Goal: Task Accomplishment & Management: Manage account settings

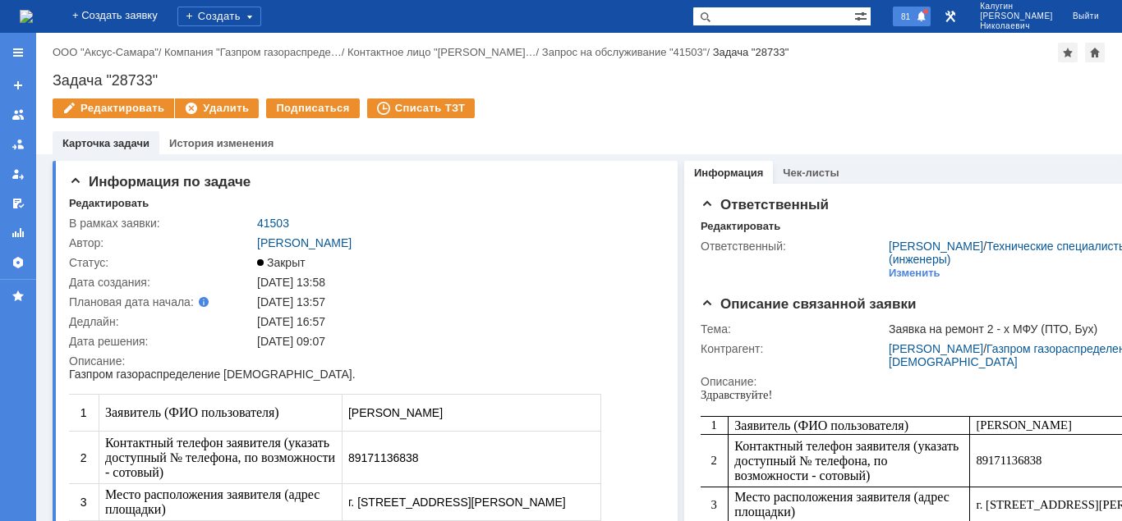
click at [915, 17] on span "81" at bounding box center [905, 16] width 19 height 11
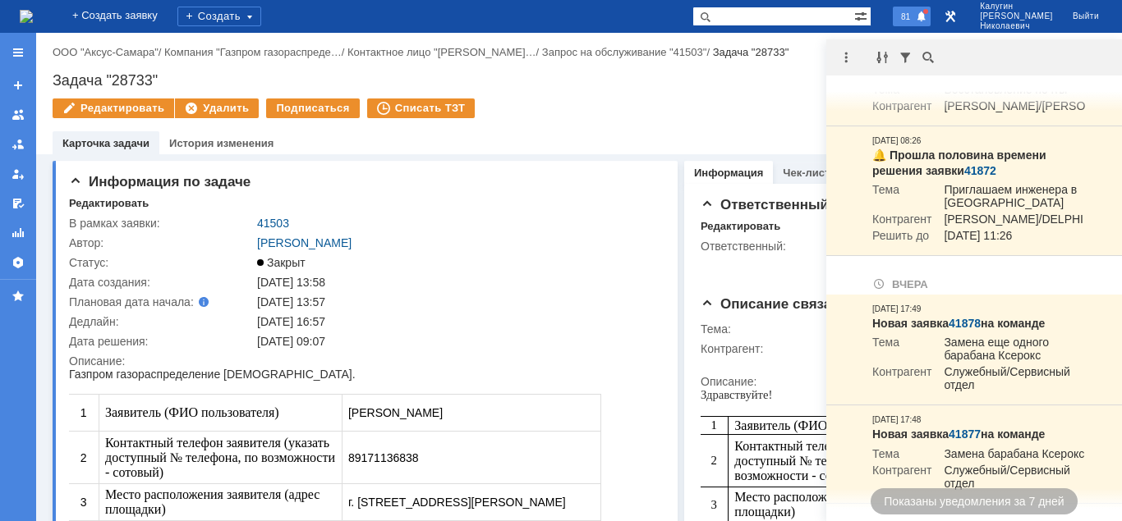
click at [927, 21] on span at bounding box center [921, 17] width 11 height 13
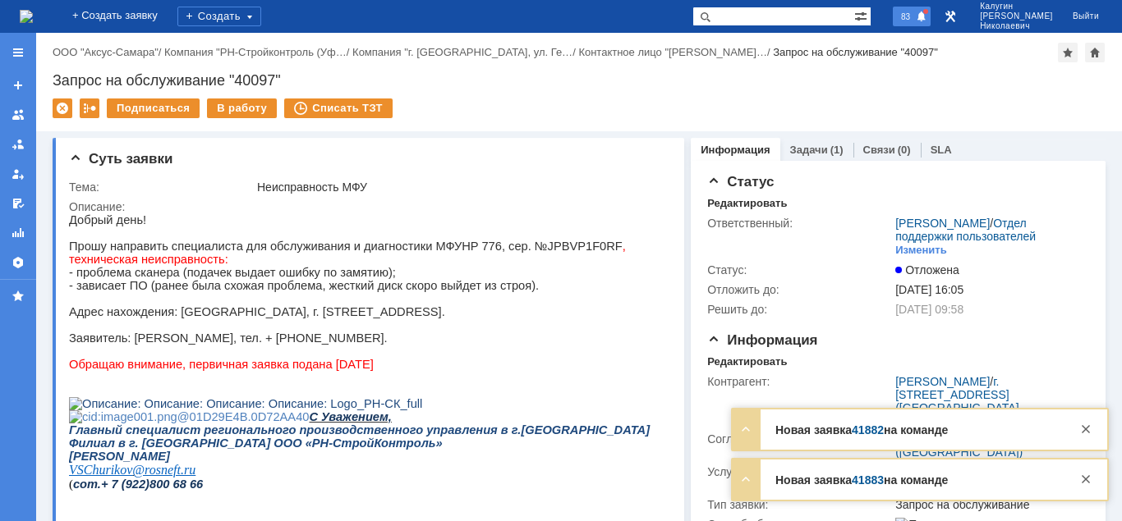
click at [930, 25] on div "83" at bounding box center [905, 16] width 49 height 33
click at [915, 16] on span "83" at bounding box center [905, 16] width 19 height 11
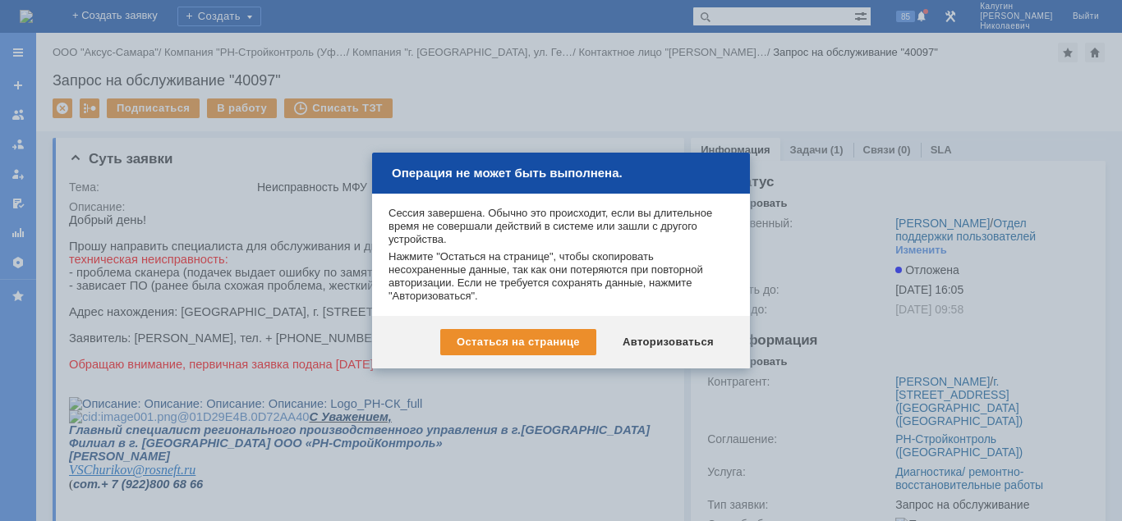
drag, startPoint x: 11, startPoint y: 48, endPoint x: 102, endPoint y: 94, distance: 102.1
click at [11, 48] on div at bounding box center [561, 260] width 1122 height 521
click at [660, 338] on div "Авторизоваться" at bounding box center [668, 342] width 124 height 26
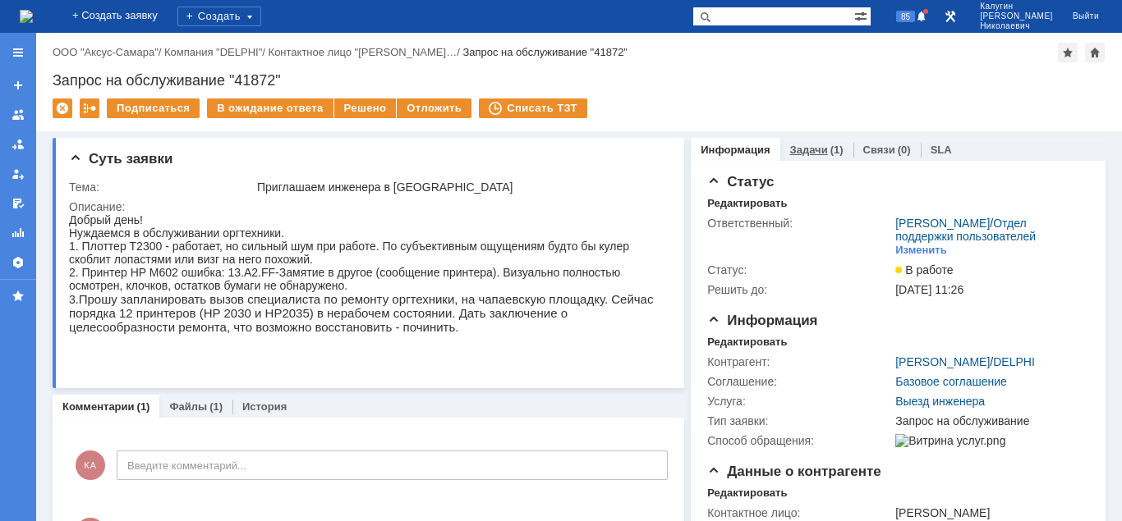
click at [820, 146] on link "Задачи" at bounding box center [809, 150] width 38 height 12
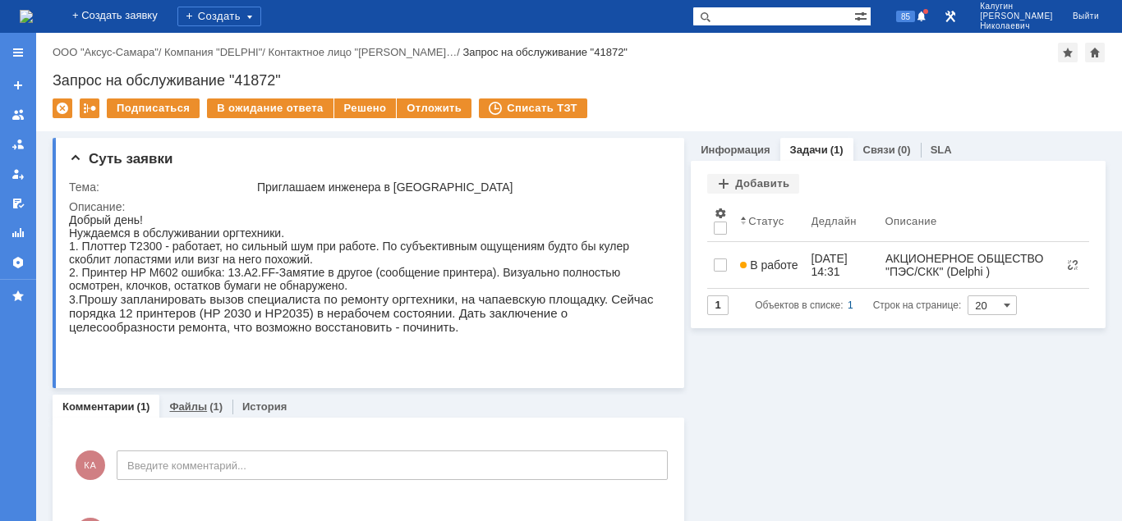
click at [175, 412] on link "Файлы" at bounding box center [188, 407] width 38 height 12
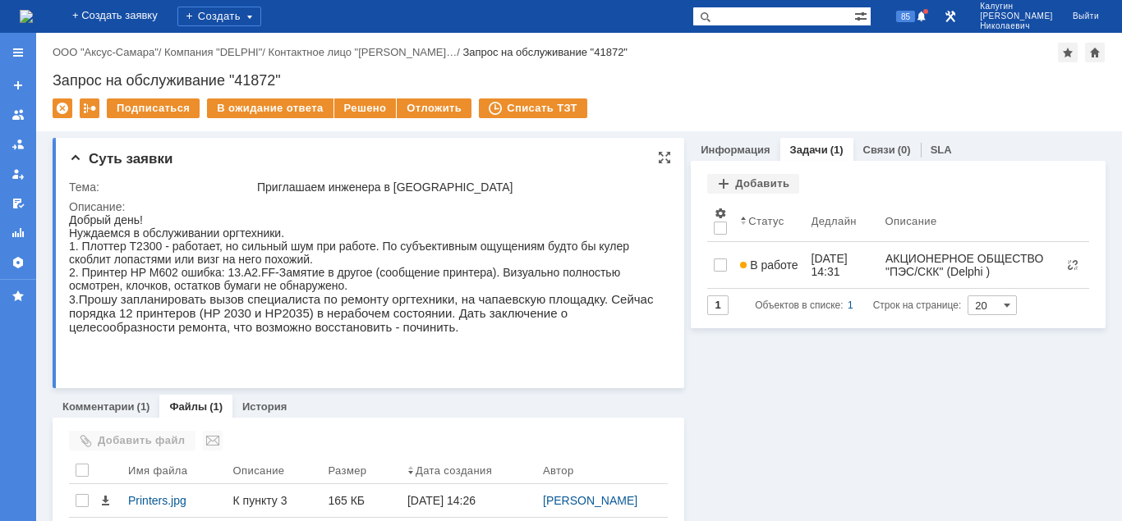
scroll to position [44, 0]
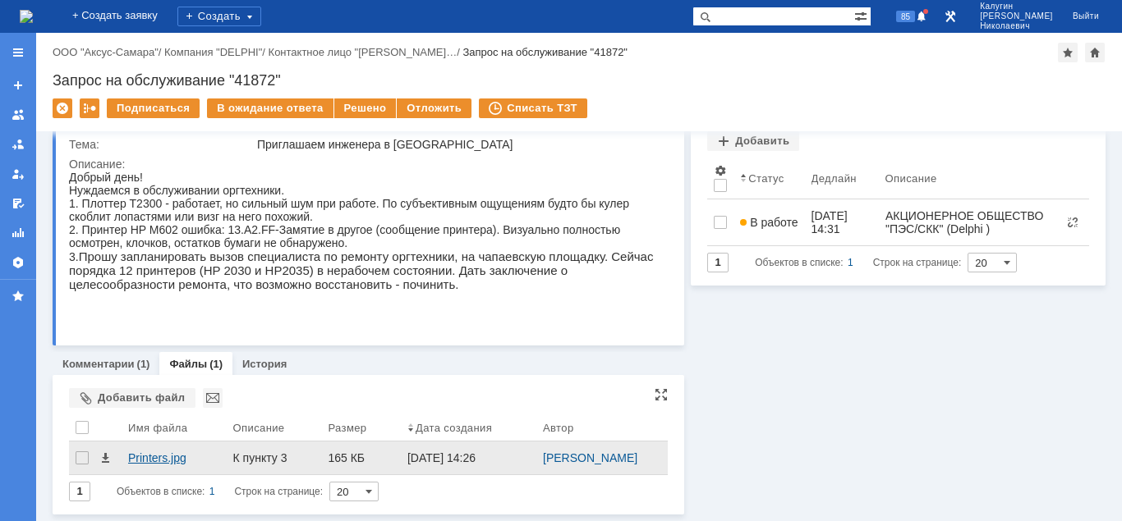
click at [178, 457] on div "Printers.jpg" at bounding box center [174, 458] width 92 height 13
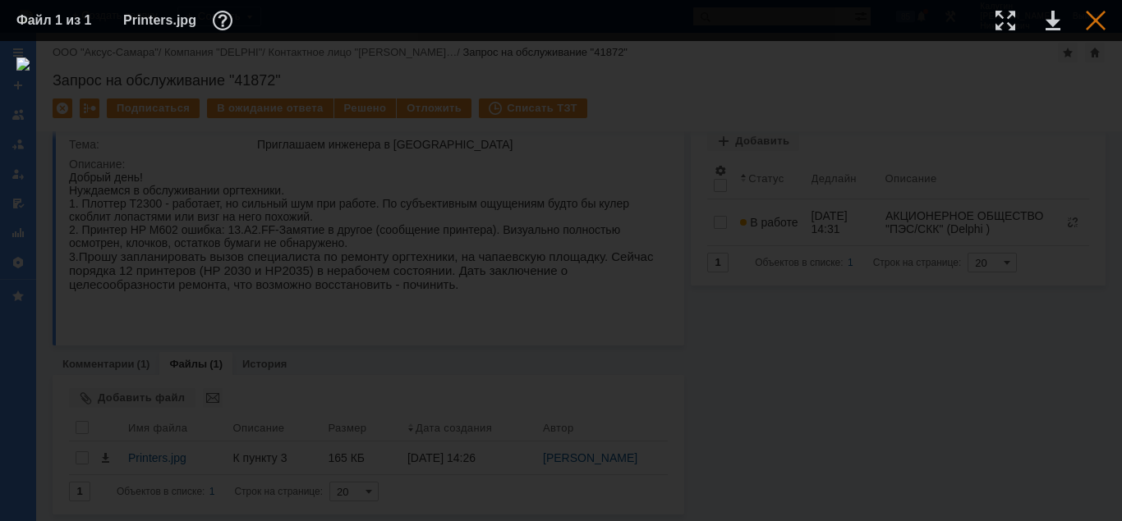
click at [1091, 21] on div at bounding box center [1096, 21] width 20 height 20
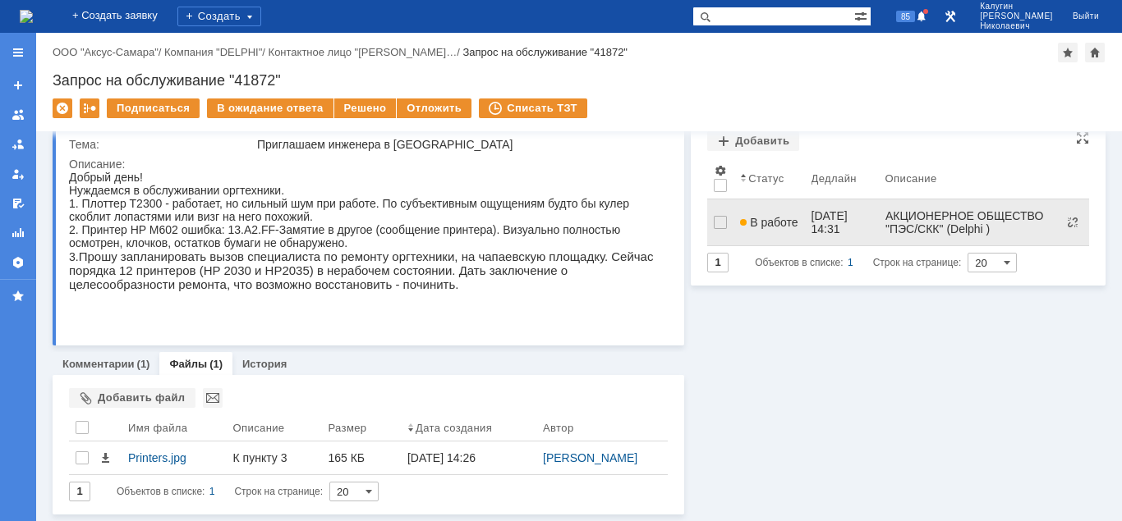
click at [761, 216] on span "В работе" at bounding box center [768, 222] width 57 height 13
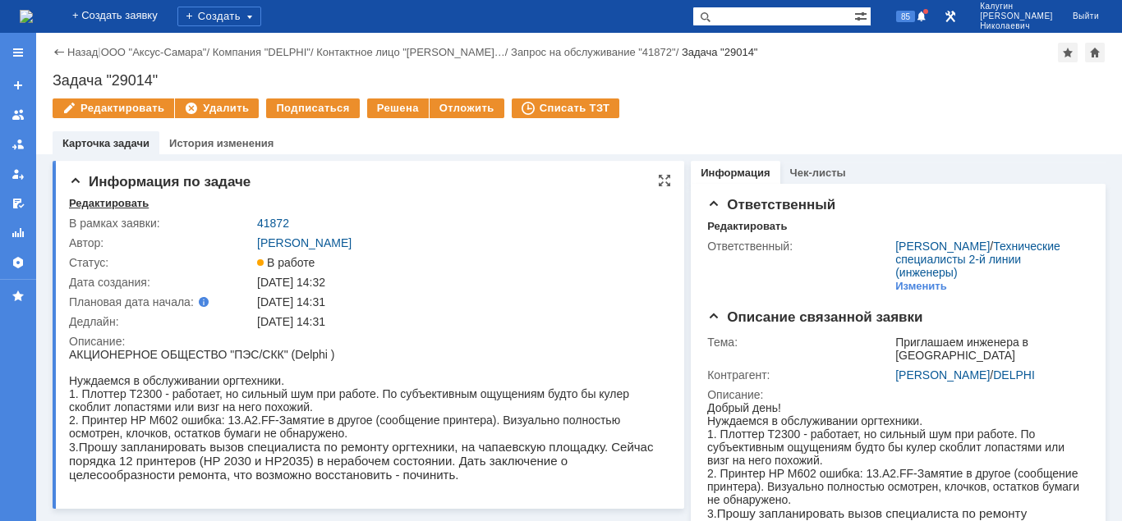
click at [100, 207] on div "Редактировать" at bounding box center [109, 203] width 80 height 13
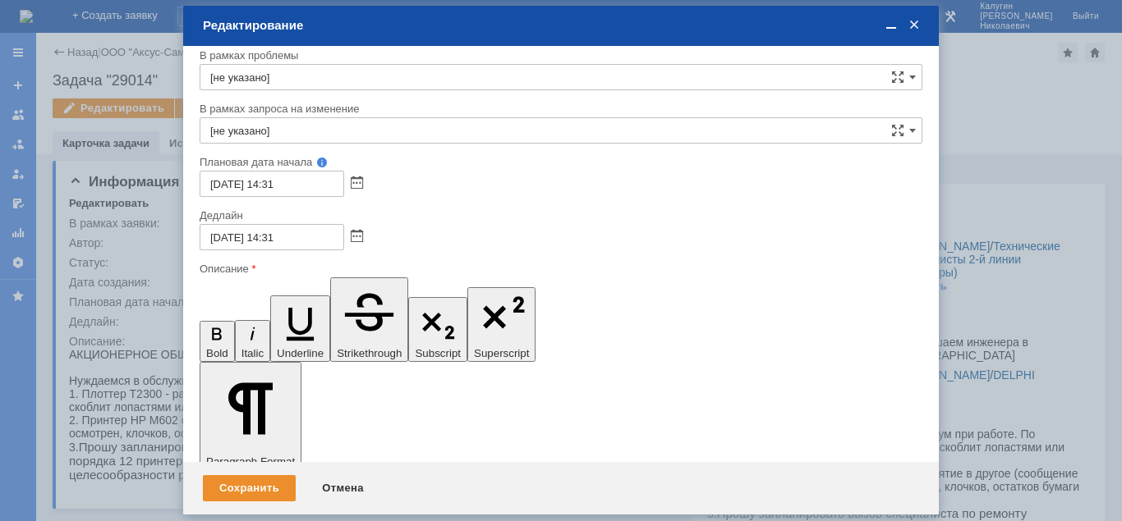
scroll to position [65, 0]
click at [257, 499] on div "Сохранить" at bounding box center [249, 488] width 93 height 26
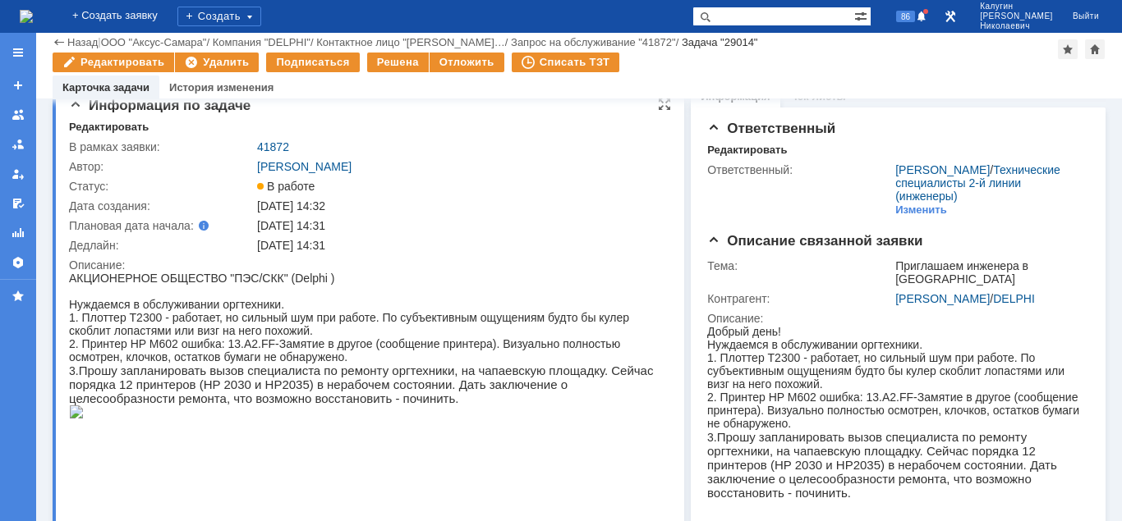
scroll to position [0, 0]
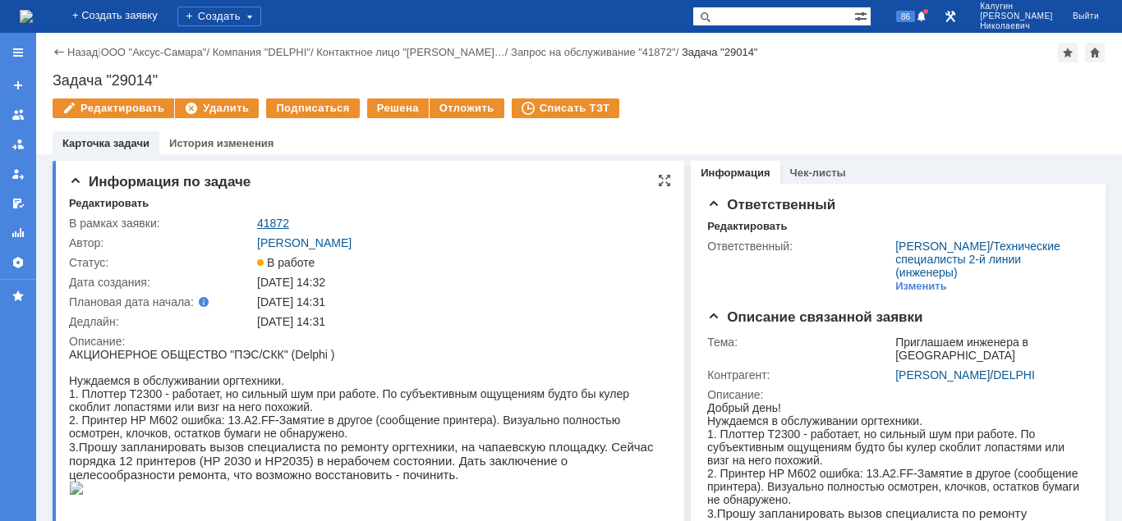
click at [275, 220] on link "41872" at bounding box center [273, 223] width 32 height 13
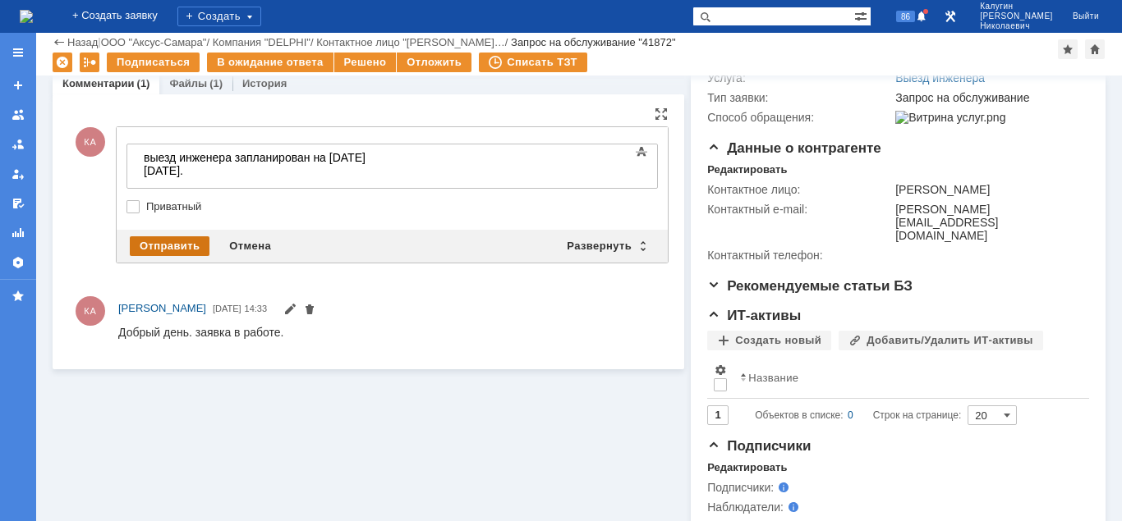
click at [133, 246] on div "Отправить" at bounding box center [170, 246] width 80 height 20
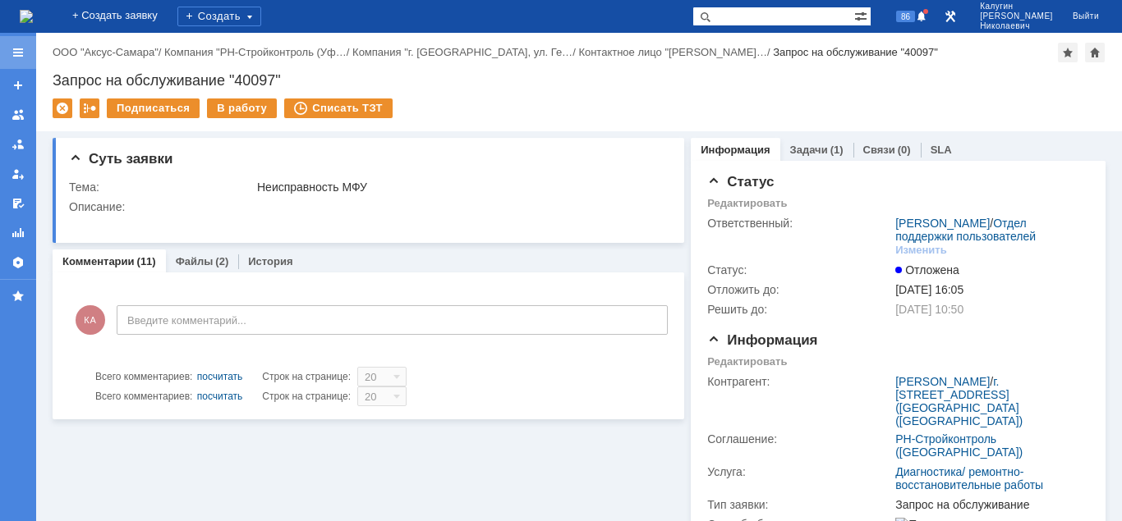
click at [21, 49] on div at bounding box center [17, 52] width 13 height 13
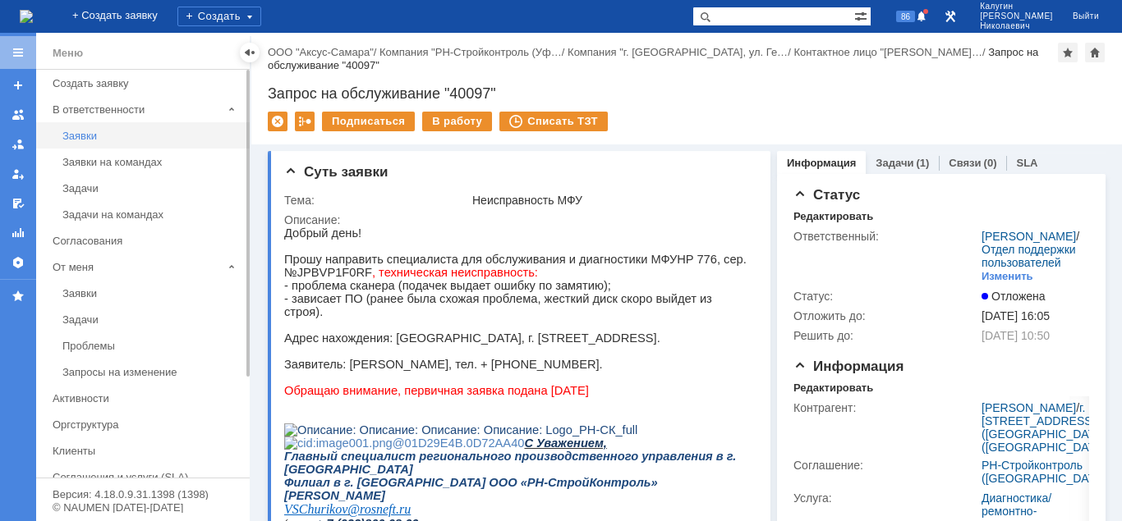
click at [79, 137] on div "Заявки" at bounding box center [150, 136] width 177 height 12
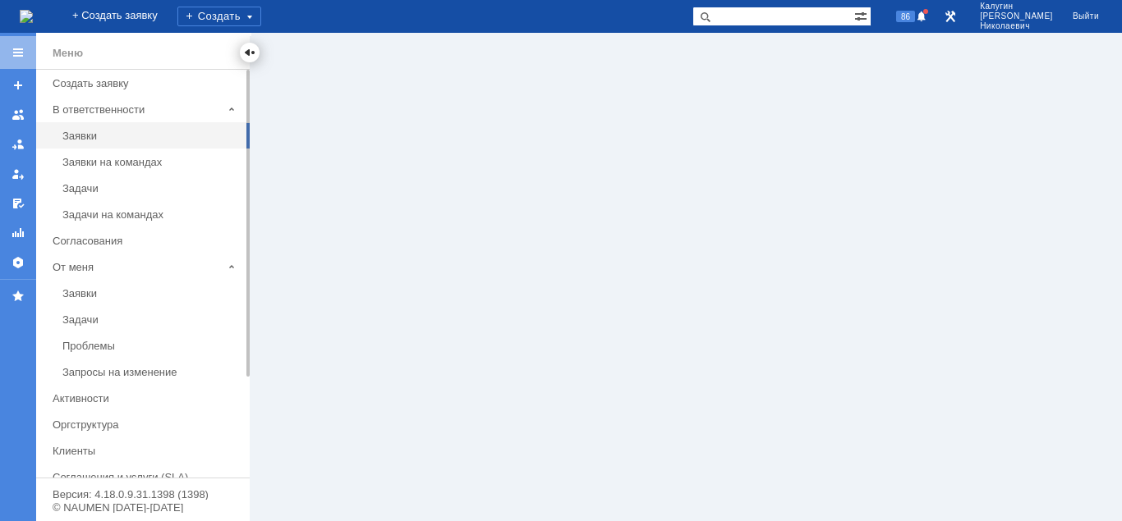
click at [249, 57] on div at bounding box center [249, 52] width 13 height 13
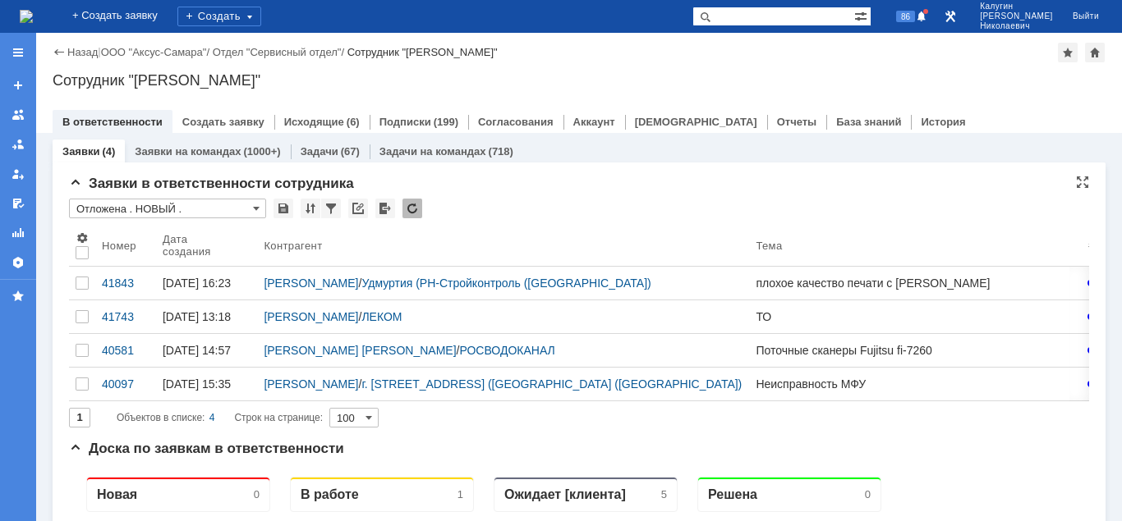
click at [153, 214] on input "Отложена . НОВЫЙ ." at bounding box center [167, 209] width 197 height 20
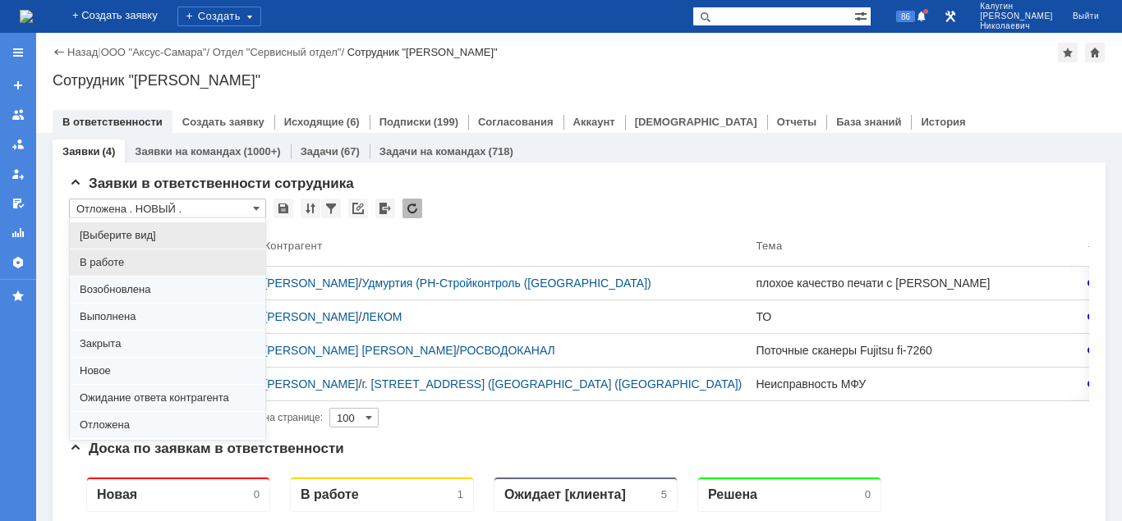
click at [131, 262] on span "В работе" at bounding box center [168, 262] width 176 height 13
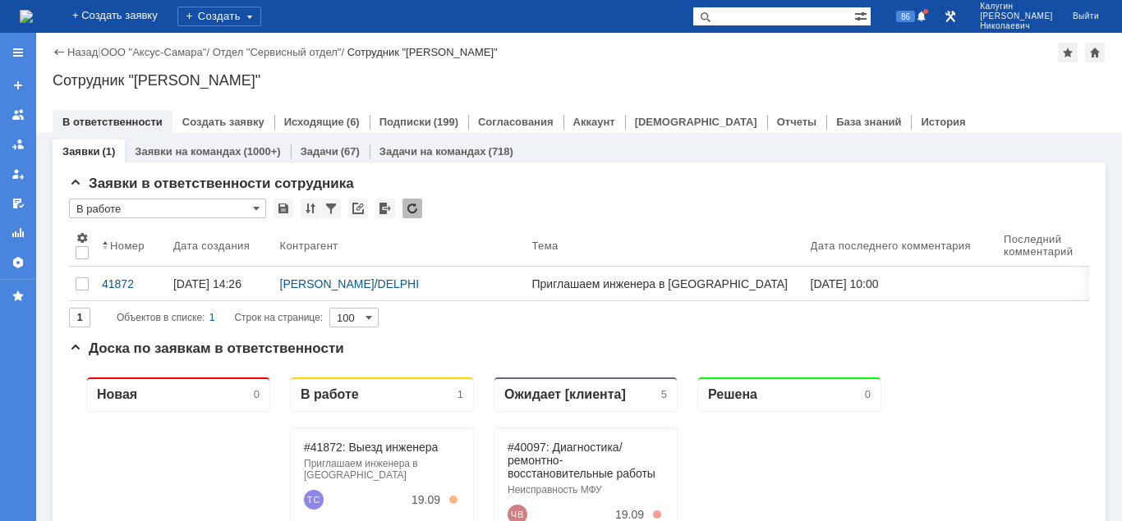
type input "В работе"
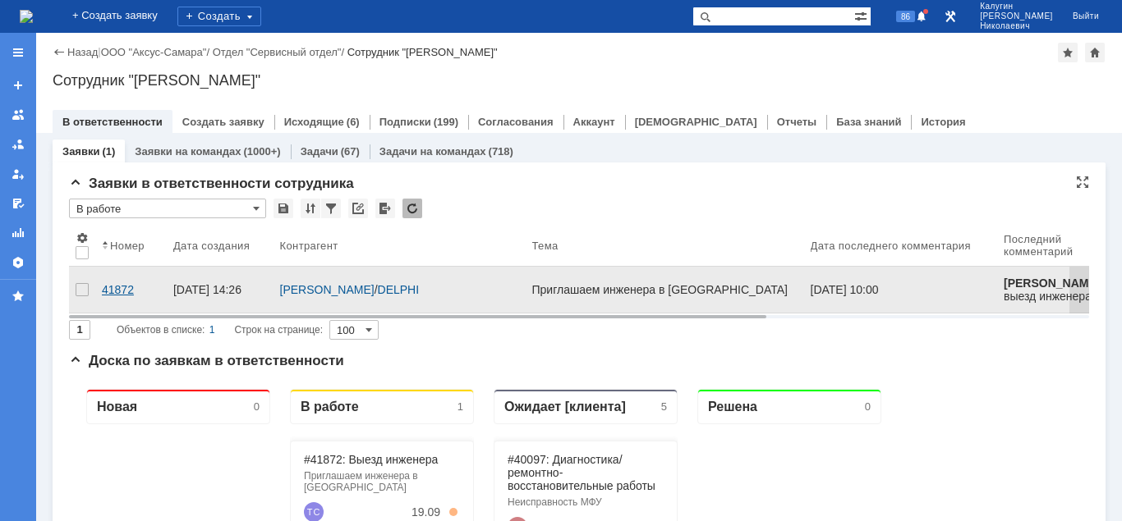
click at [108, 289] on div "41872" at bounding box center [131, 289] width 58 height 13
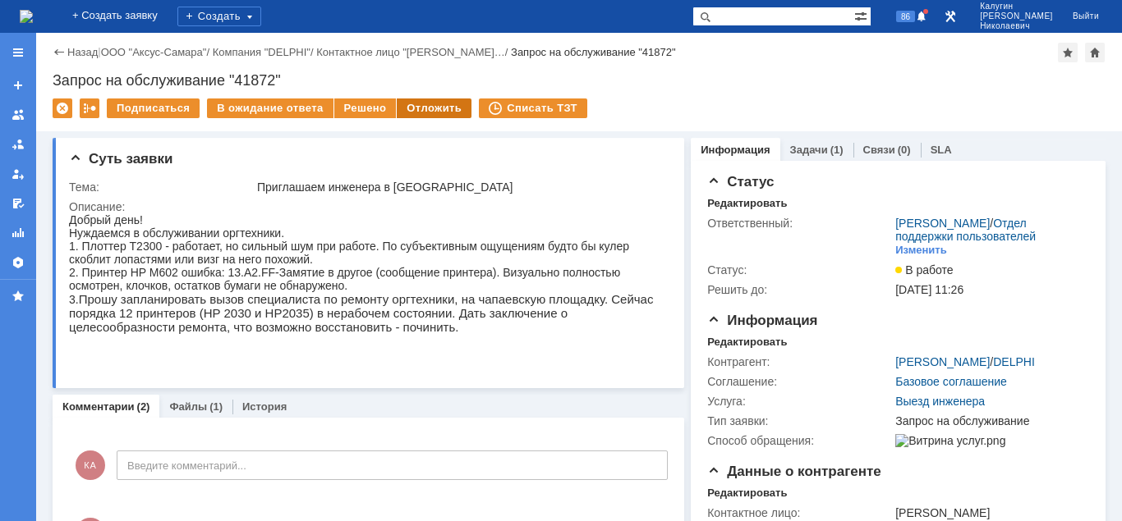
click at [452, 113] on div "Отложить" at bounding box center [434, 109] width 75 height 20
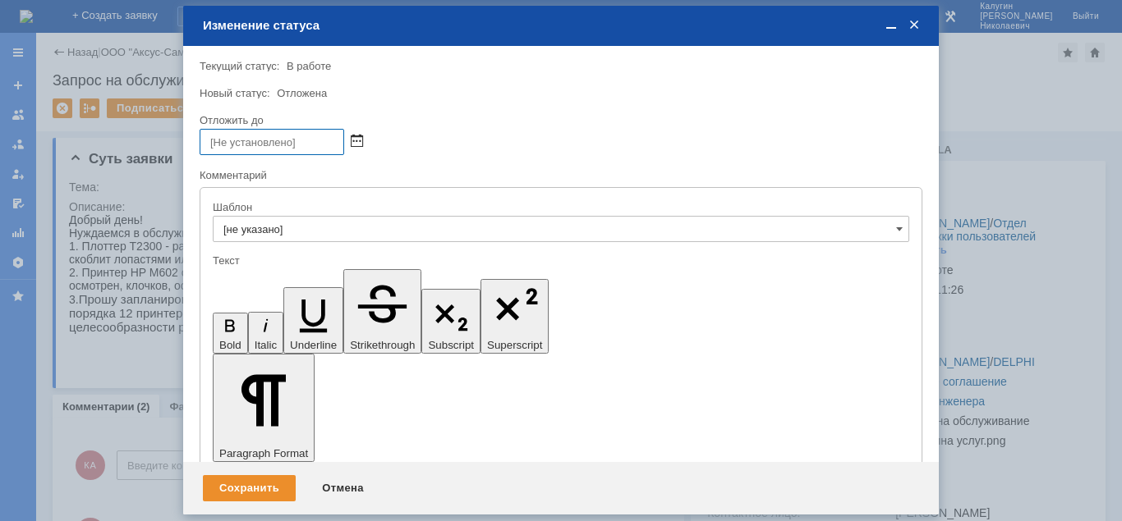
click at [356, 145] on span at bounding box center [357, 141] width 12 height 13
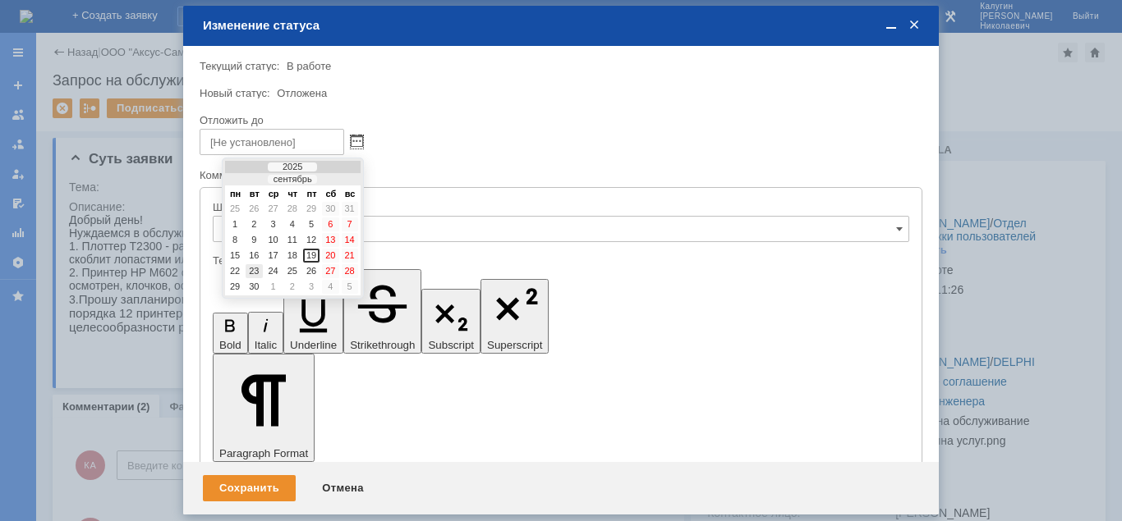
click at [253, 269] on div "23" at bounding box center [254, 271] width 16 height 14
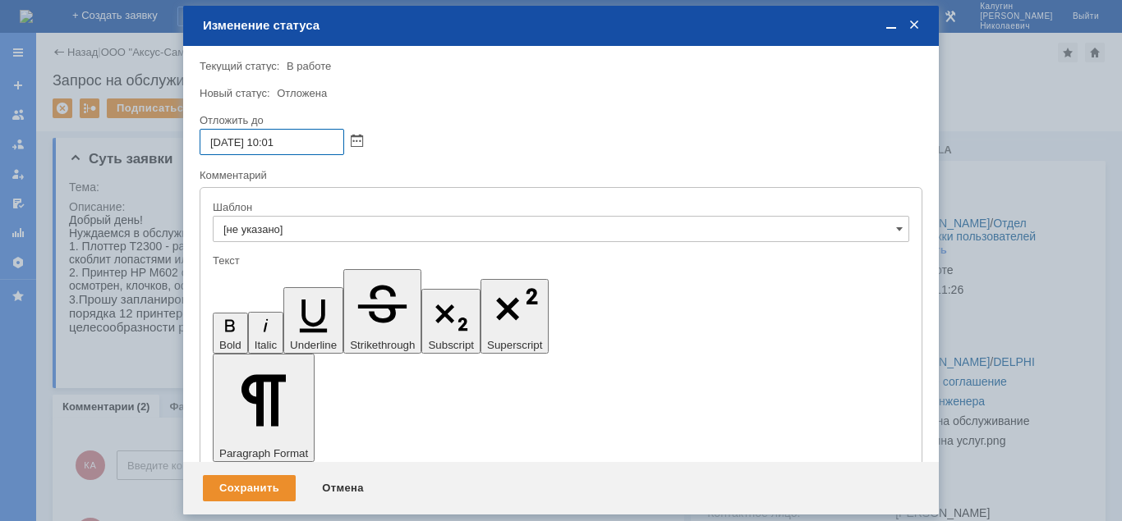
click at [274, 141] on input "23.09.2025 10:01" at bounding box center [272, 142] width 145 height 26
type input "23.09.2025 12:01"
click at [269, 481] on div "Сохранить" at bounding box center [249, 488] width 93 height 26
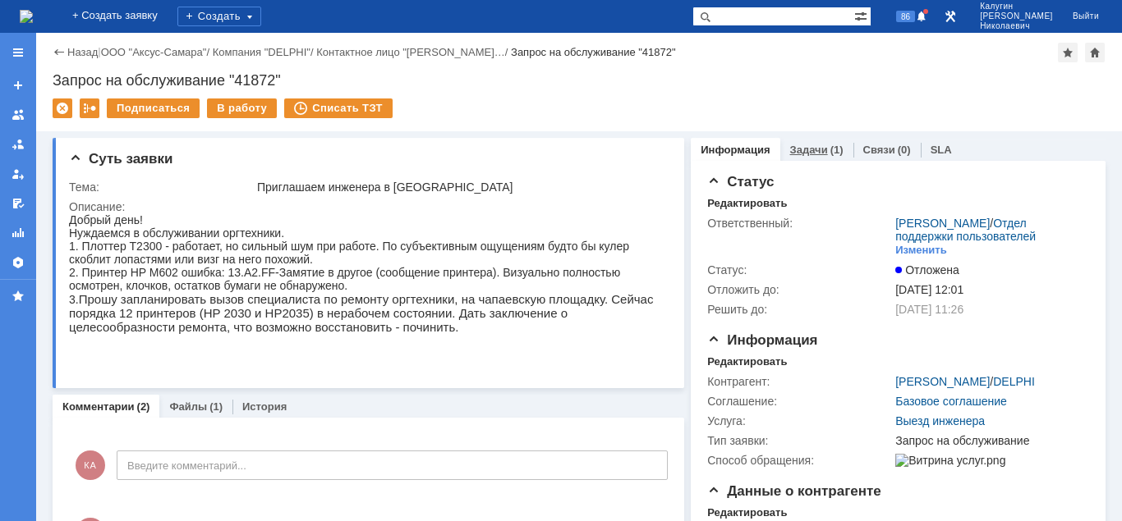
click at [798, 148] on link "Задачи" at bounding box center [809, 150] width 38 height 12
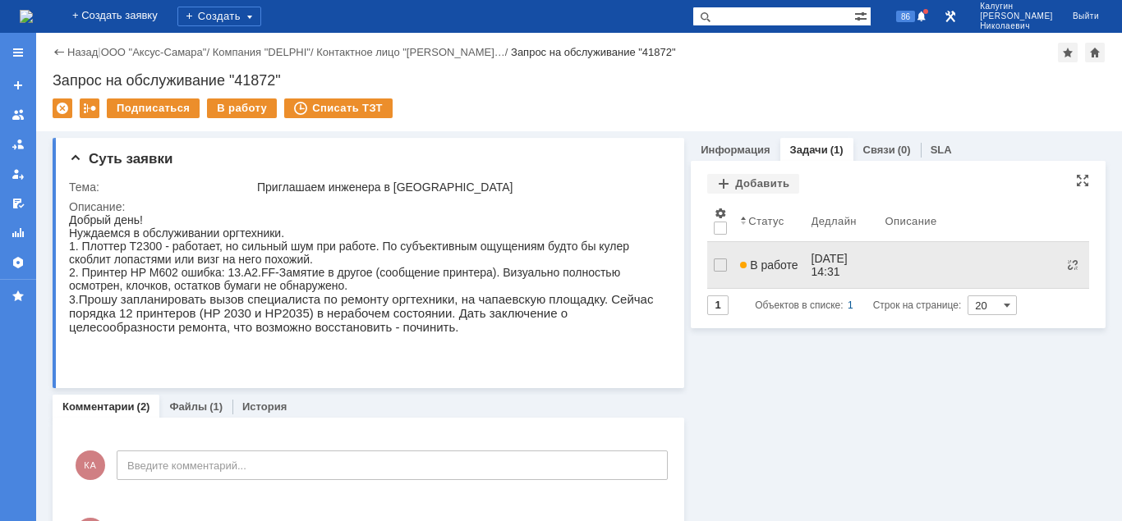
click at [765, 259] on span "В работе" at bounding box center [768, 265] width 57 height 13
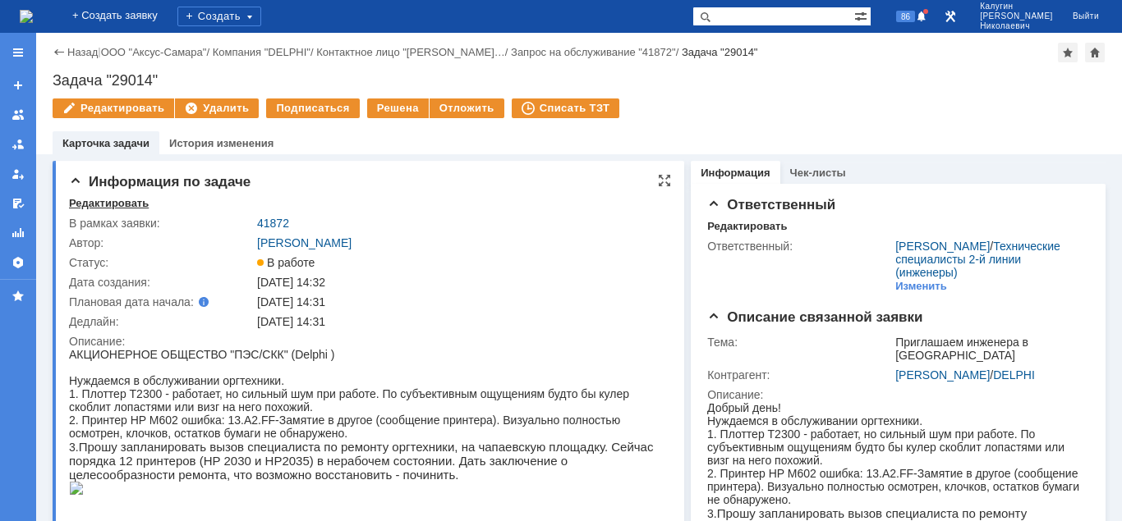
click at [128, 200] on div "Редактировать" at bounding box center [109, 203] width 80 height 13
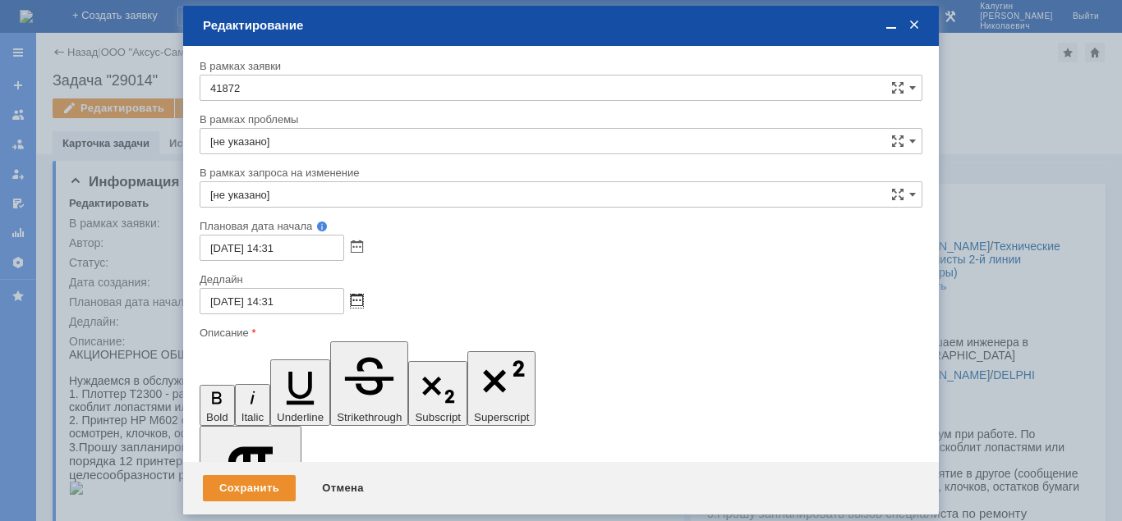
click at [357, 301] on span at bounding box center [357, 301] width 12 height 13
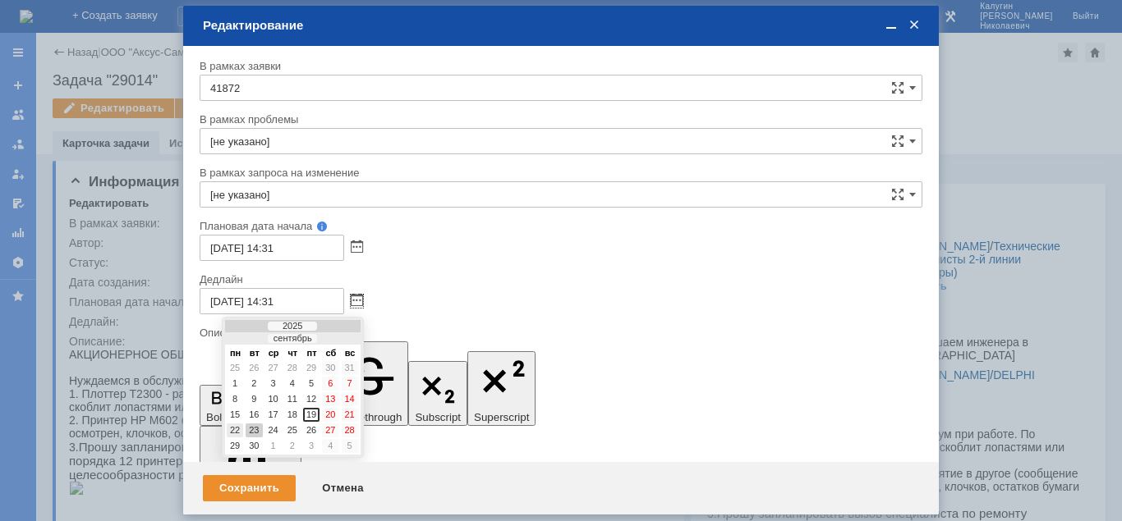
click at [236, 431] on div "22" at bounding box center [235, 431] width 16 height 14
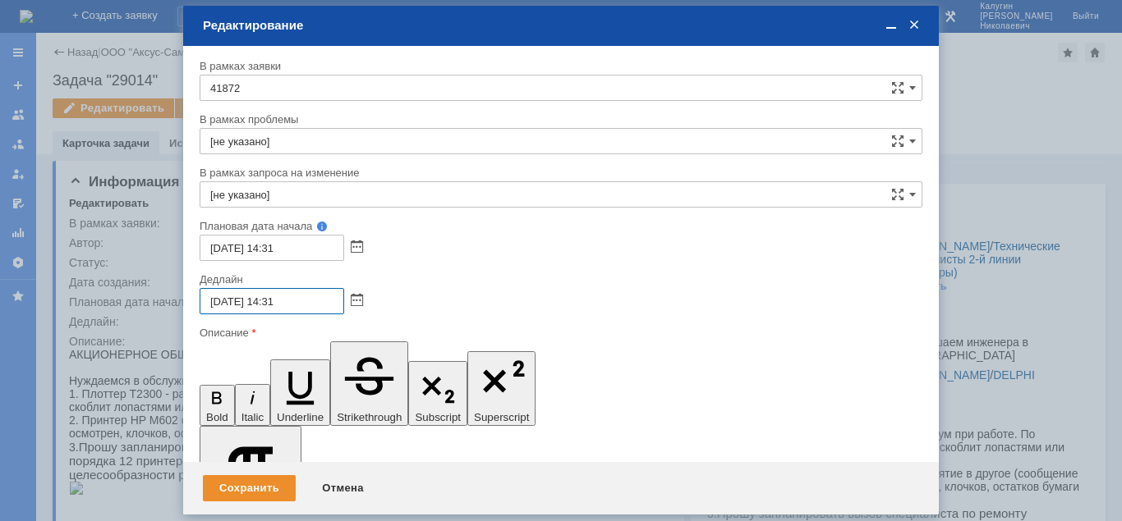
click at [275, 301] on input "22.09.2025 14:31" at bounding box center [272, 301] width 145 height 26
drag, startPoint x: 297, startPoint y: 296, endPoint x: 283, endPoint y: 304, distance: 15.8
click at [283, 304] on input "22.09.2025 12:31" at bounding box center [272, 301] width 145 height 26
type input "22.09.2025 12:00"
click at [222, 497] on div "Сохранить" at bounding box center [249, 488] width 93 height 26
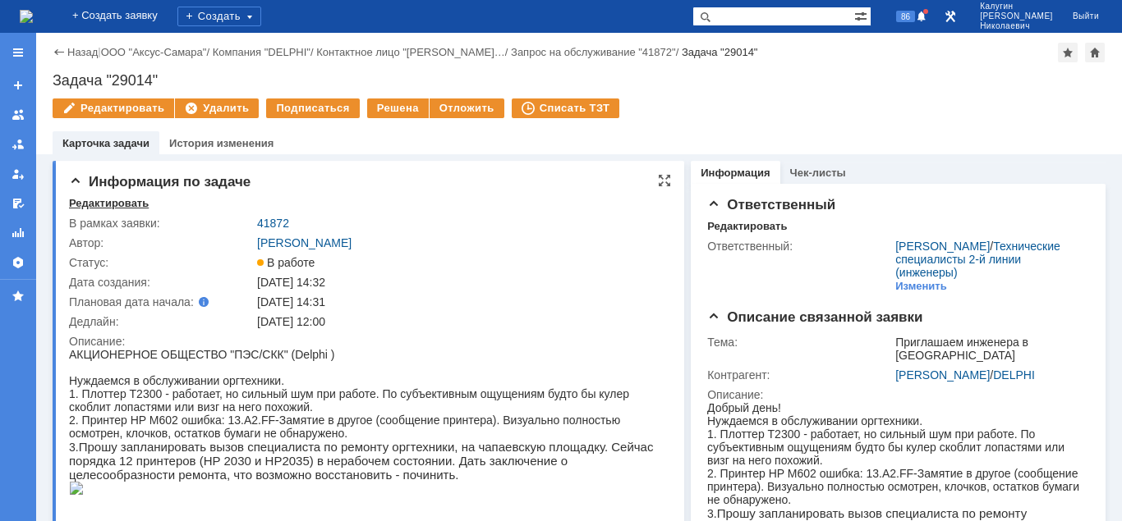
click at [130, 205] on div "Редактировать" at bounding box center [109, 203] width 80 height 13
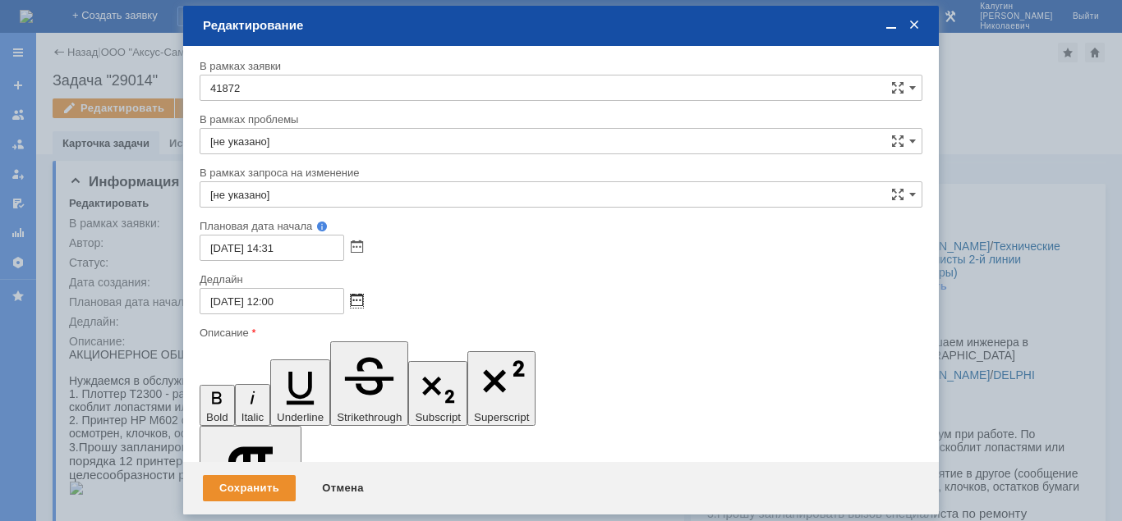
click at [360, 305] on span at bounding box center [357, 301] width 12 height 13
click at [507, 287] on div "Дедлайн" at bounding box center [561, 281] width 723 height 16
click at [341, 495] on div "Отмена" at bounding box center [342, 488] width 75 height 26
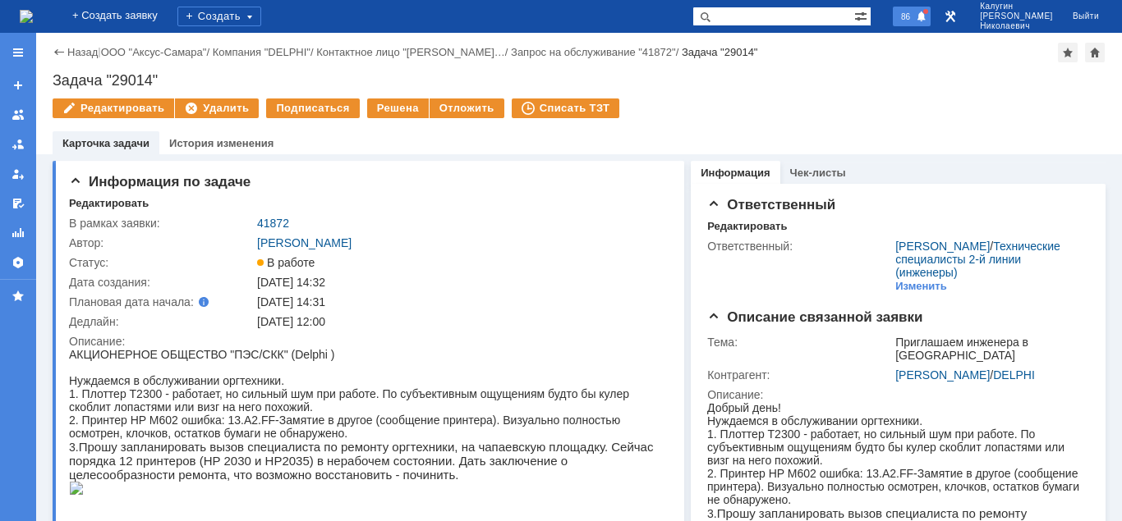
click at [930, 10] on div "86" at bounding box center [912, 17] width 38 height 20
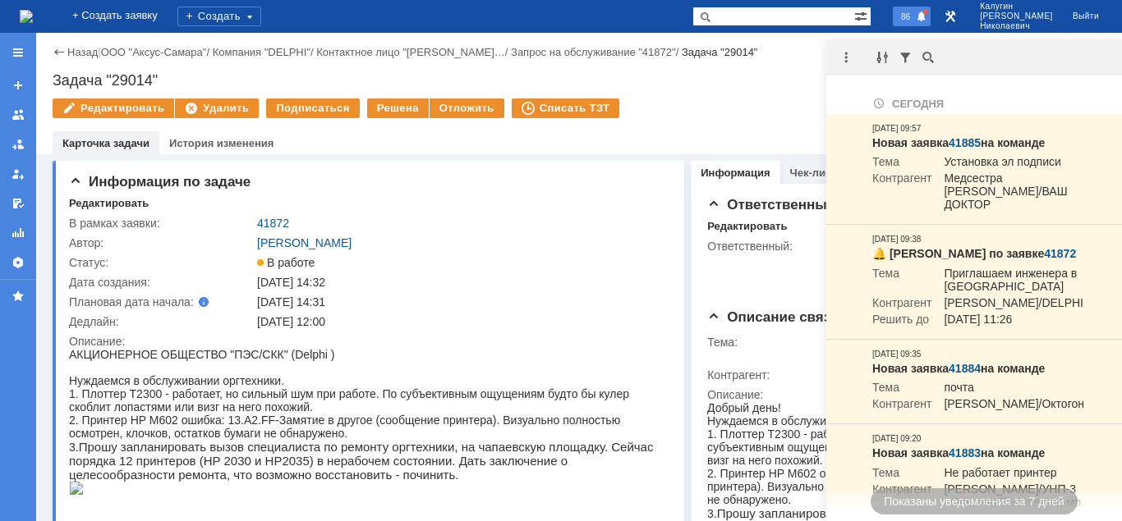
click at [930, 11] on div "86" at bounding box center [912, 17] width 38 height 20
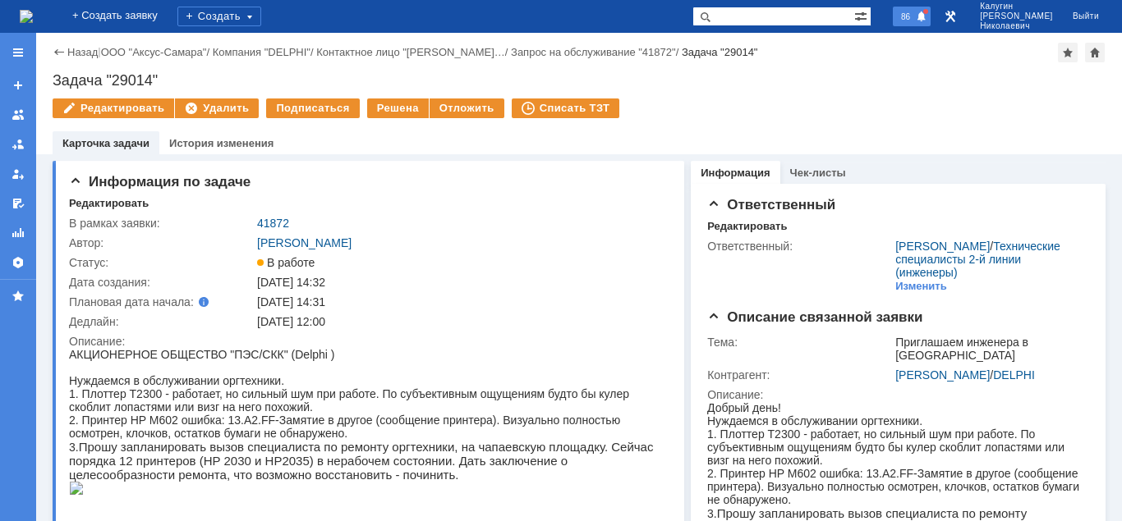
click at [923, 25] on div "86" at bounding box center [912, 17] width 38 height 20
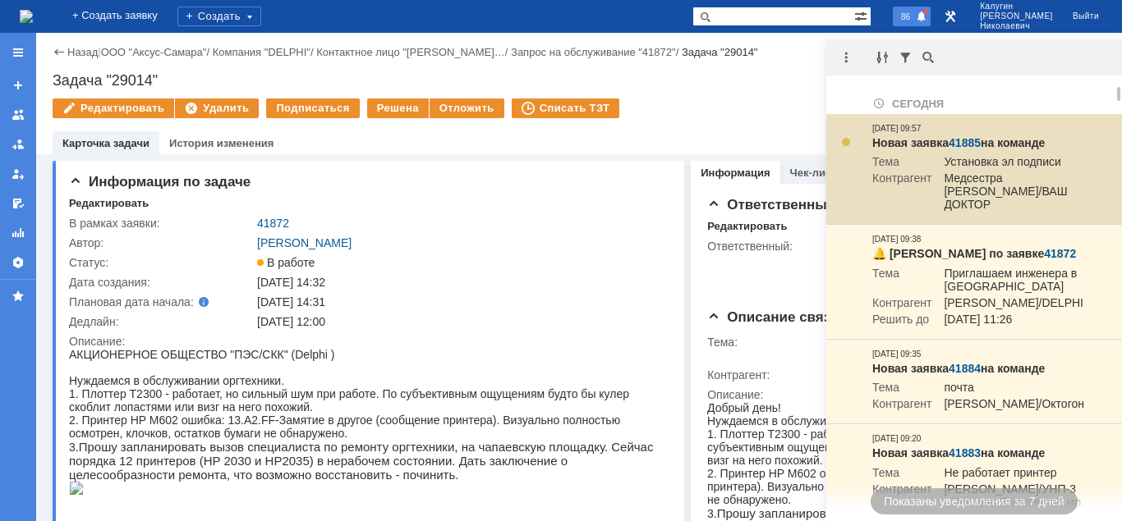
click at [962, 140] on link "41885" at bounding box center [964, 142] width 32 height 13
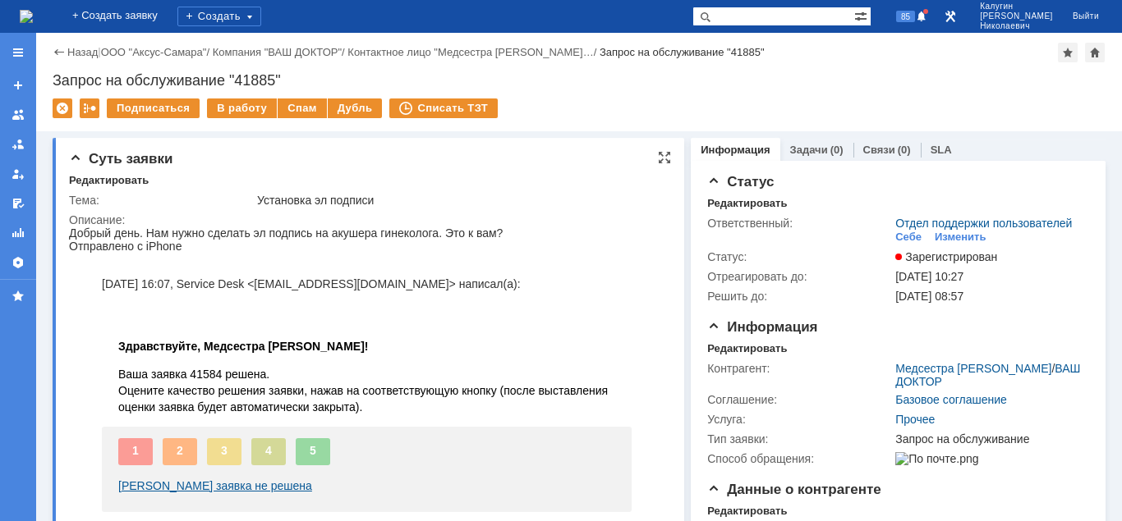
scroll to position [84, 0]
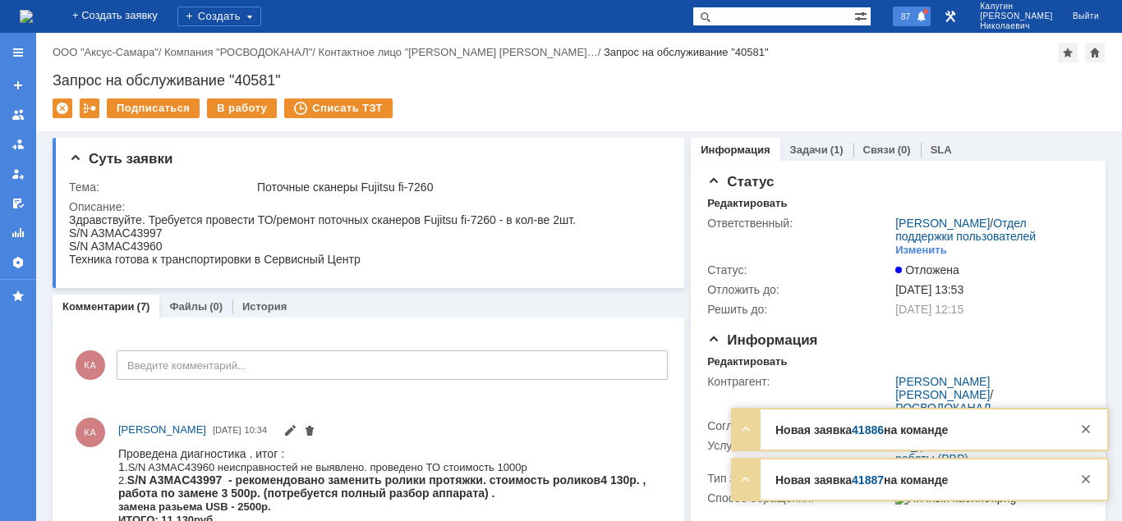
click at [915, 19] on span "87" at bounding box center [905, 16] width 19 height 11
click at [132, 54] on link "ООО "Аксус-Самара"" at bounding box center [106, 52] width 106 height 12
